Goal: Information Seeking & Learning: Check status

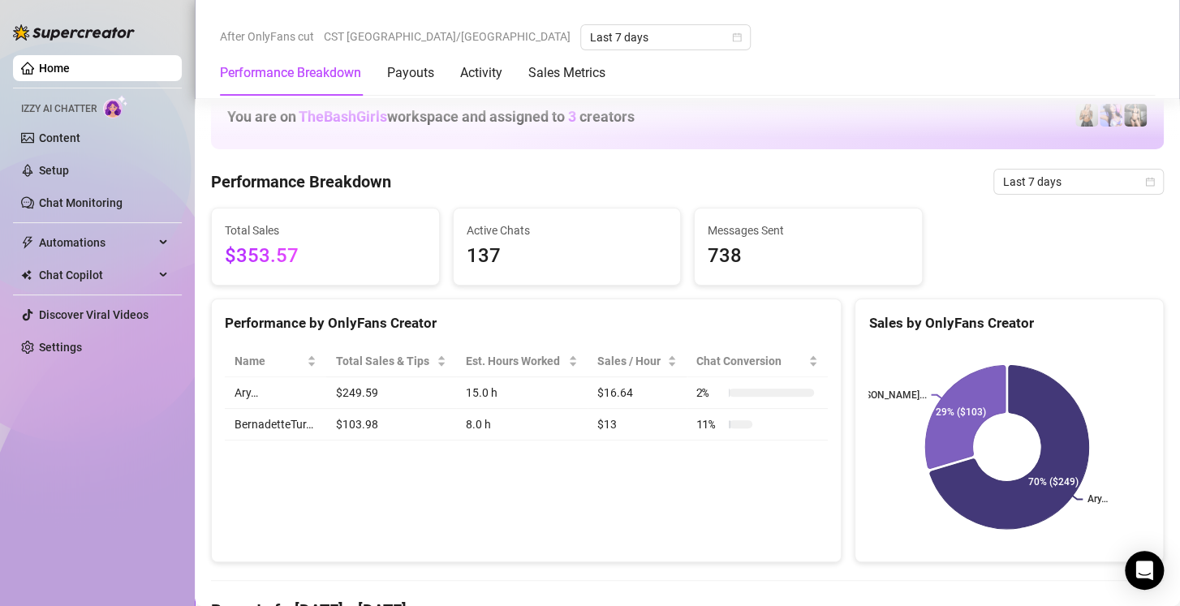
scroll to position [688, 0]
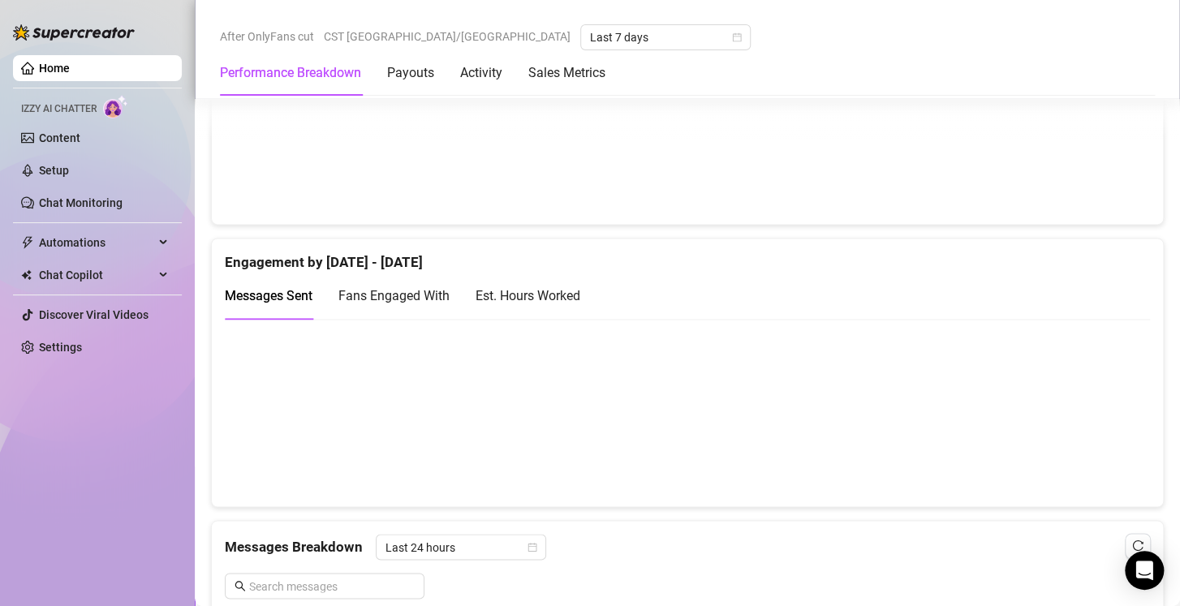
scroll to position [954, 0]
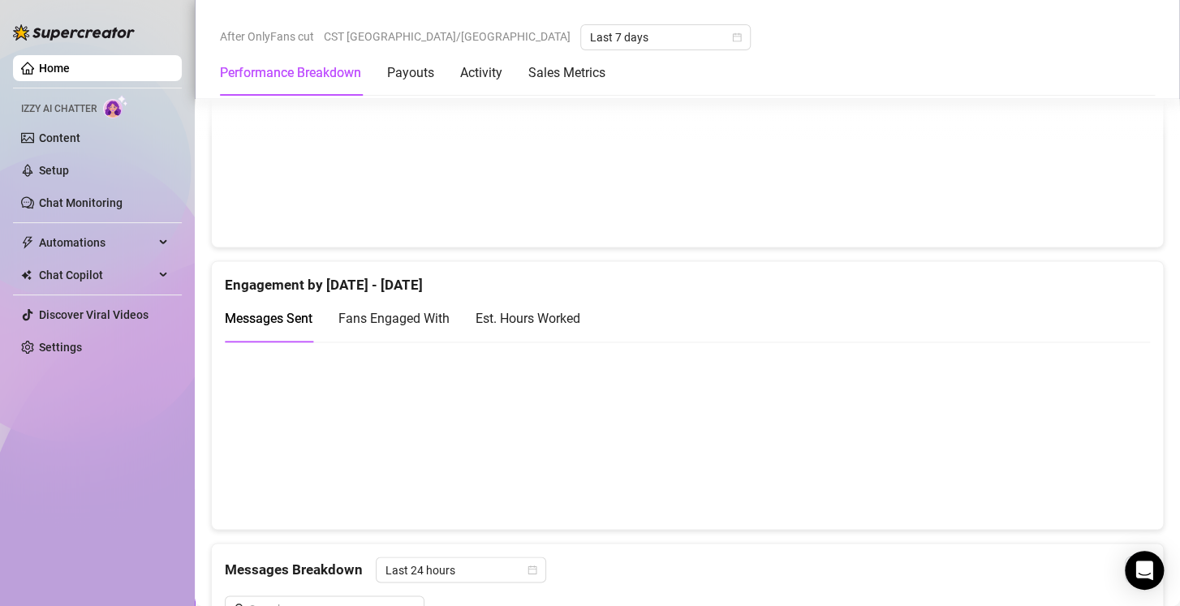
click at [564, 317] on div "Est. Hours Worked" at bounding box center [528, 318] width 105 height 20
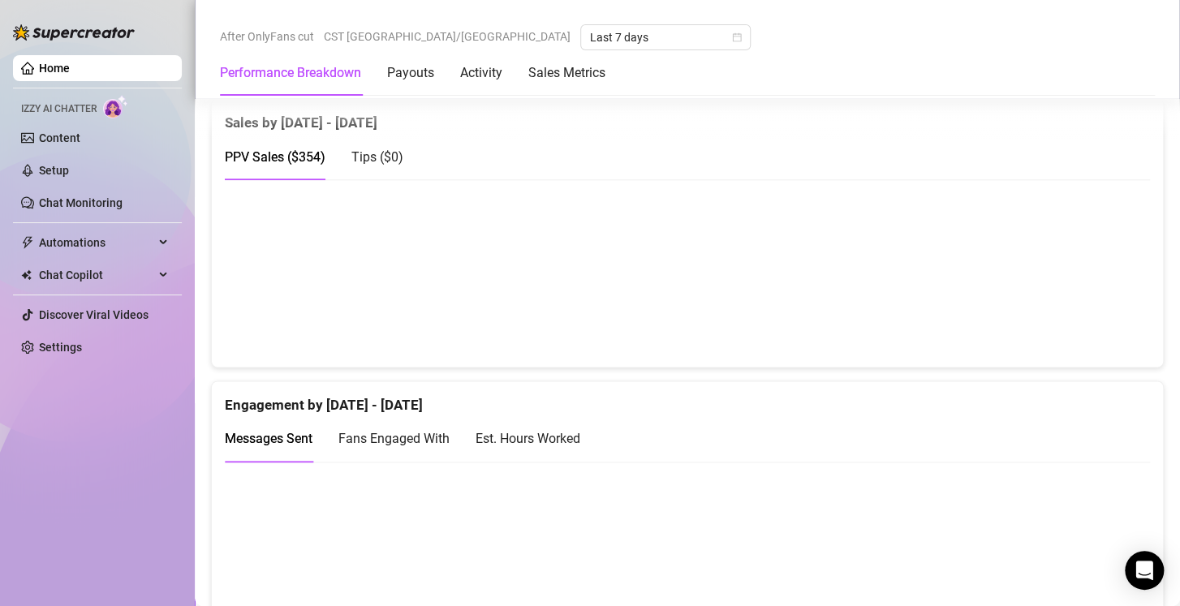
scroll to position [836, 0]
click at [571, 433] on div "Est. Hours Worked" at bounding box center [528, 437] width 105 height 20
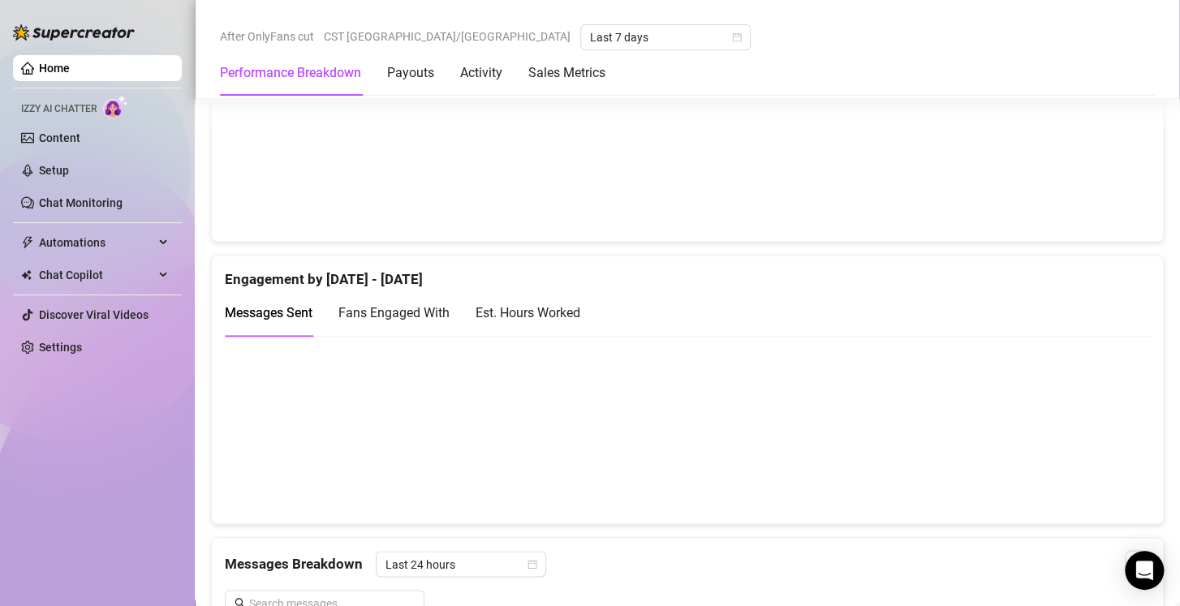
scroll to position [961, 0]
click at [424, 306] on span "Fans Engaged With" at bounding box center [393, 311] width 111 height 15
click at [535, 299] on div "Est. Hours Worked" at bounding box center [528, 312] width 105 height 46
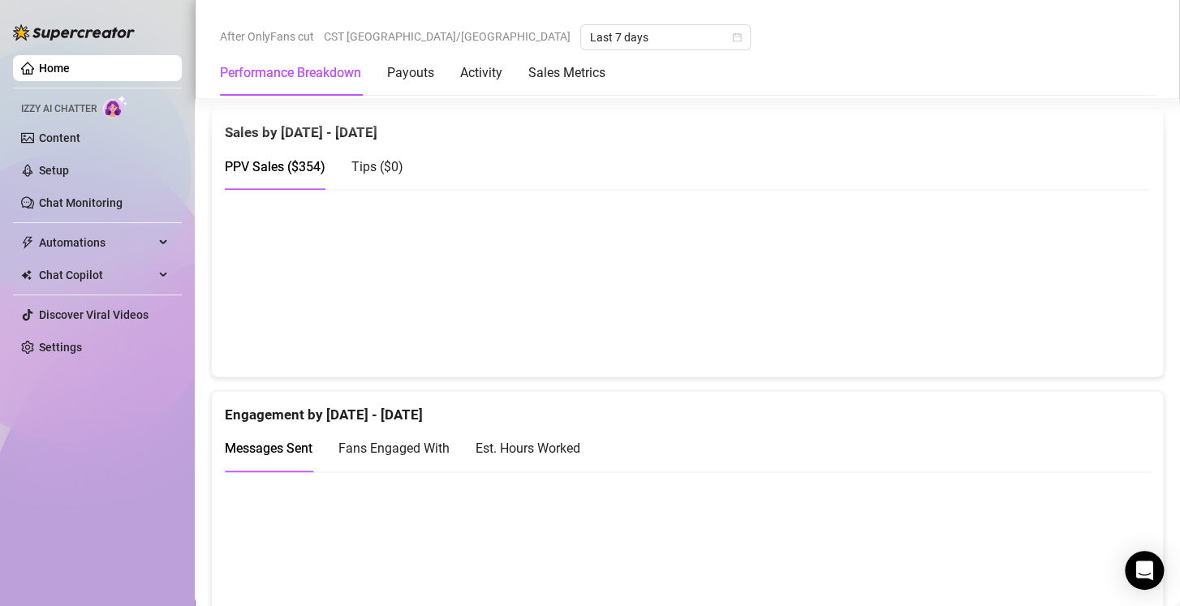
scroll to position [841, 0]
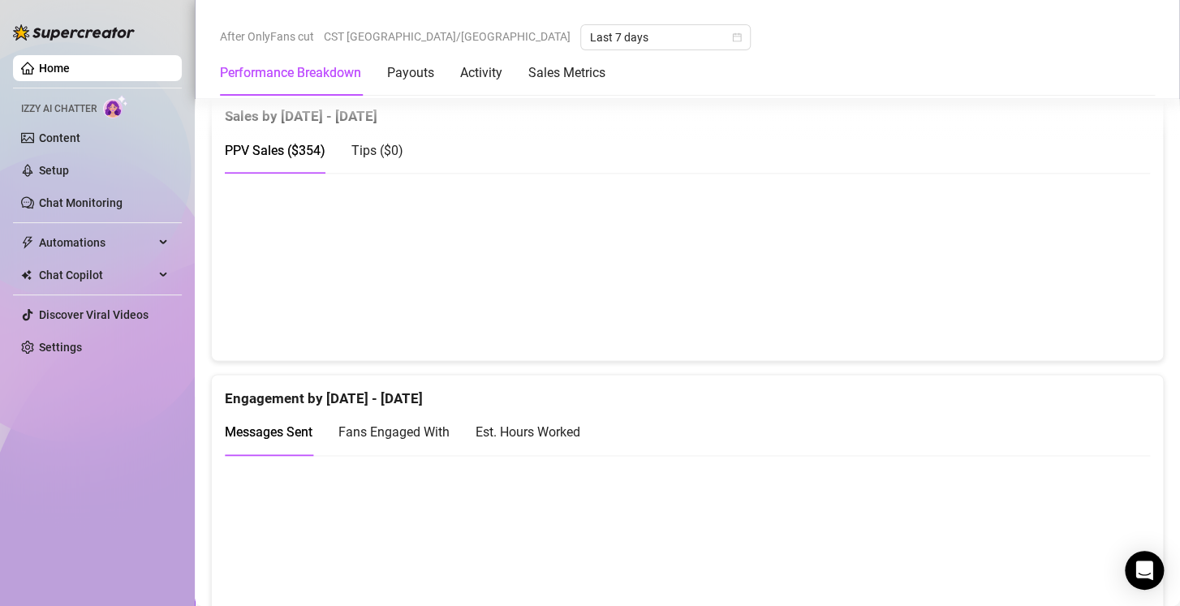
click at [558, 422] on div "Est. Hours Worked" at bounding box center [528, 432] width 105 height 20
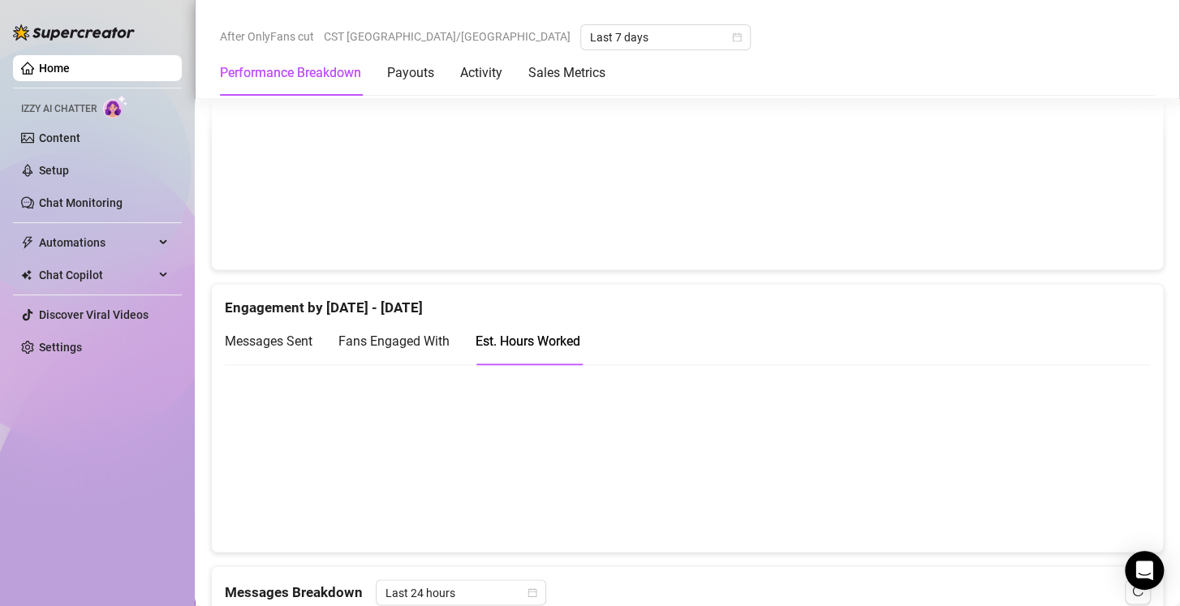
scroll to position [932, 0]
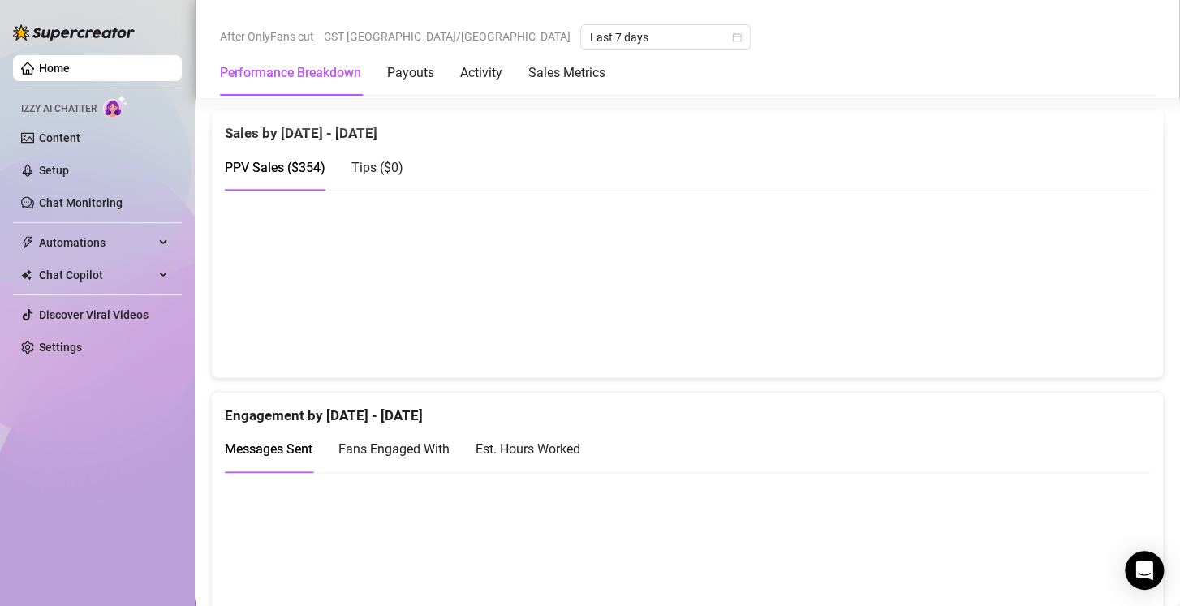
scroll to position [825, 0]
click at [558, 438] on div "Est. Hours Worked" at bounding box center [528, 448] width 105 height 20
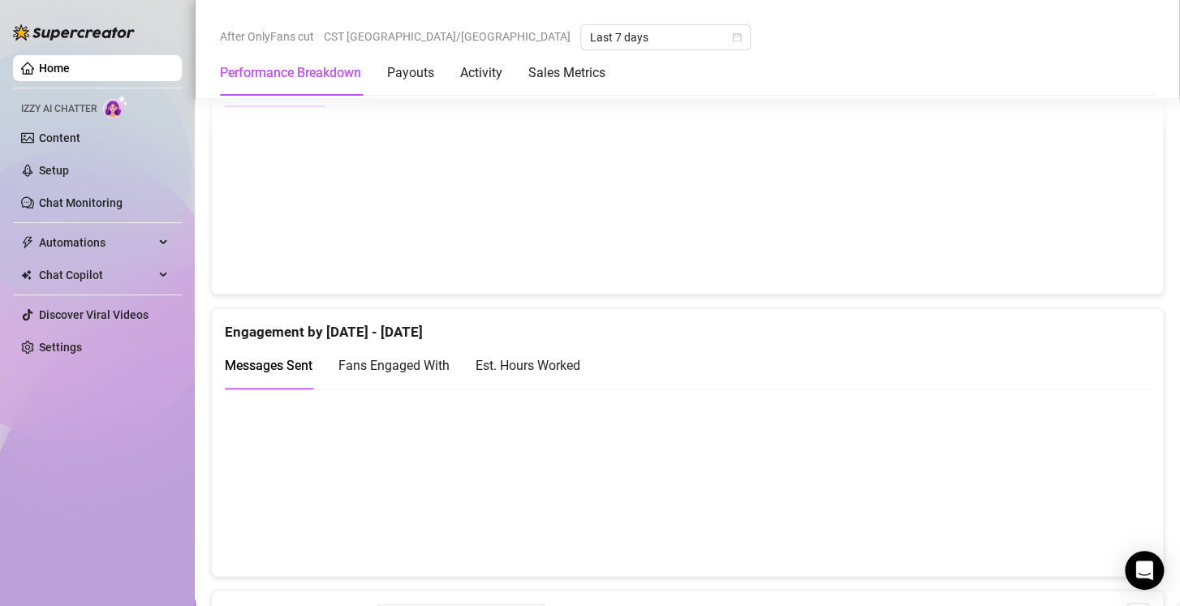
scroll to position [909, 0]
click at [535, 354] on div "Est. Hours Worked" at bounding box center [528, 364] width 105 height 20
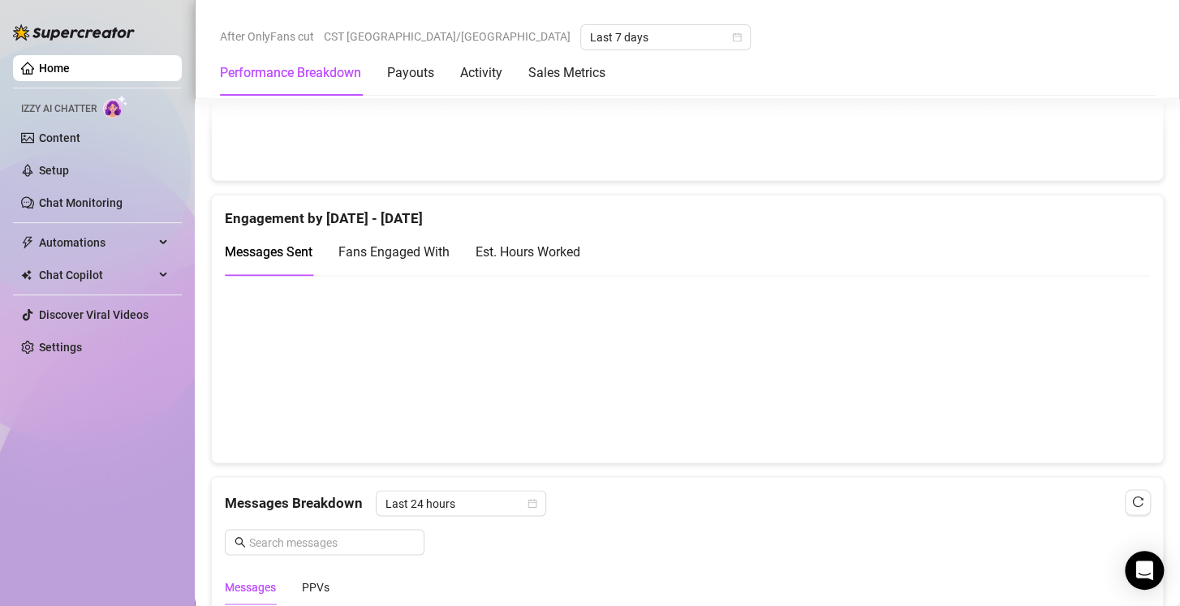
scroll to position [1077, 0]
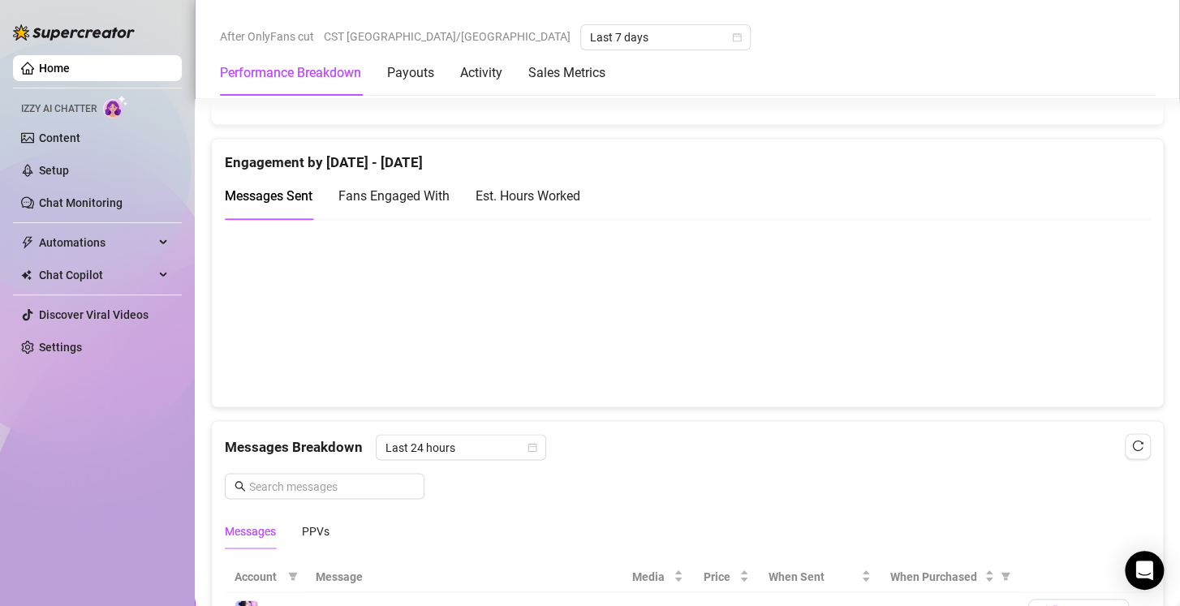
click at [562, 195] on div "Est. Hours Worked" at bounding box center [528, 196] width 105 height 20
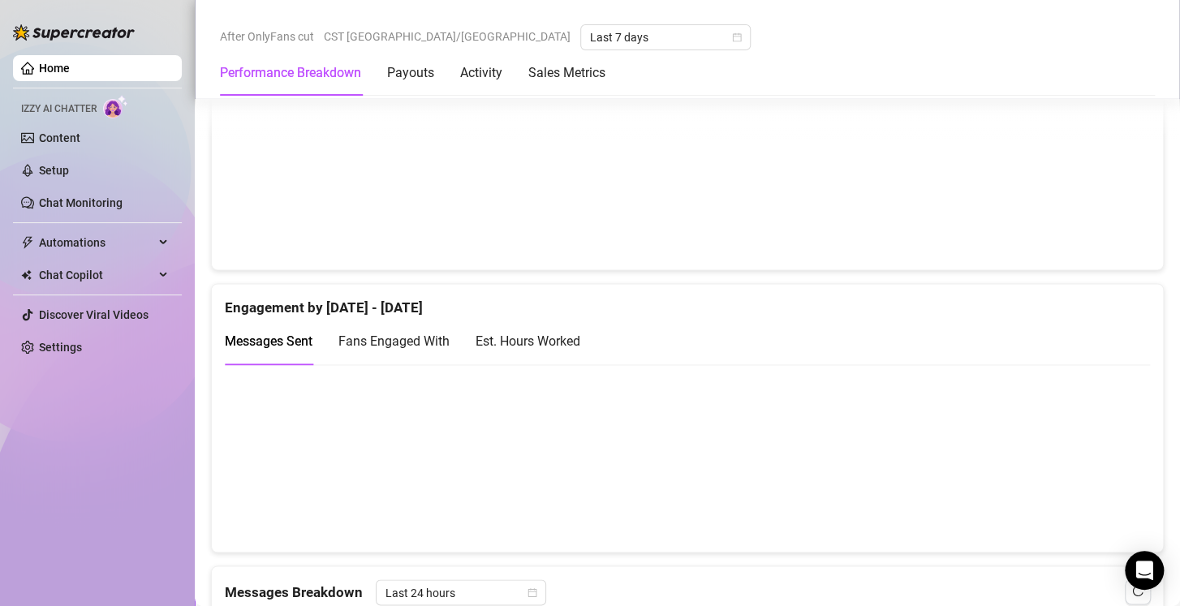
scroll to position [933, 0]
click at [554, 331] on div "Est. Hours Worked" at bounding box center [528, 340] width 105 height 20
